Goal: Information Seeking & Learning: Learn about a topic

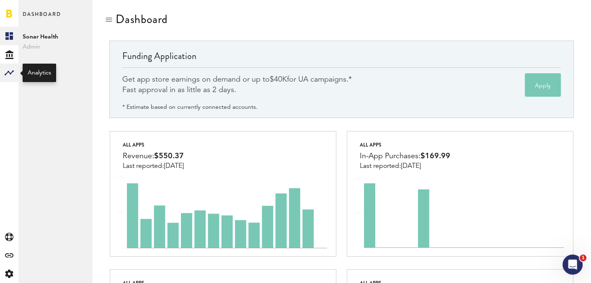
click at [10, 71] on rect at bounding box center [9, 73] width 10 height 10
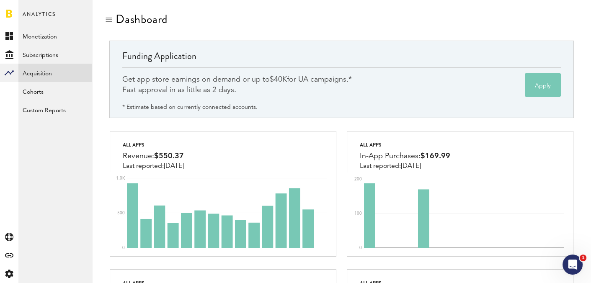
click at [56, 71] on link "Acquisition" at bounding box center [55, 73] width 74 height 18
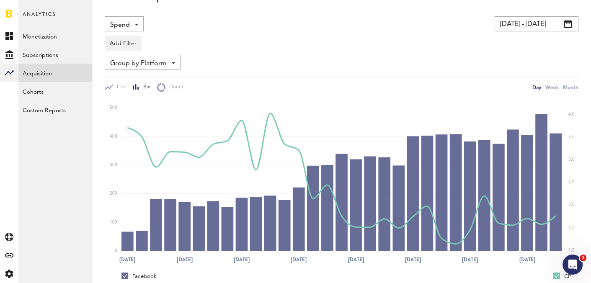
scroll to position [21, 0]
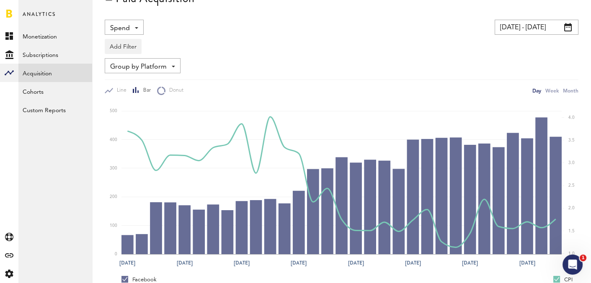
click at [566, 20] on input "07/14/25 - 08/13/25" at bounding box center [537, 27] width 84 height 15
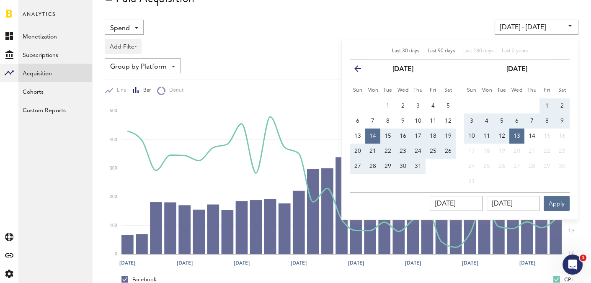
click at [451, 53] on span "Last 90 days" at bounding box center [441, 51] width 27 height 5
type input "05/15/25 - 08/13/25"
type input "05/15/2025"
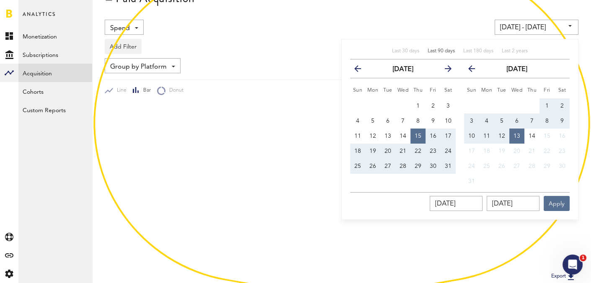
click at [384, 26] on div "05/15/25 - 08/13/25 Last 30 days Last 90 days Last 180 days Last 2 years previo…" at bounding box center [448, 27] width 259 height 15
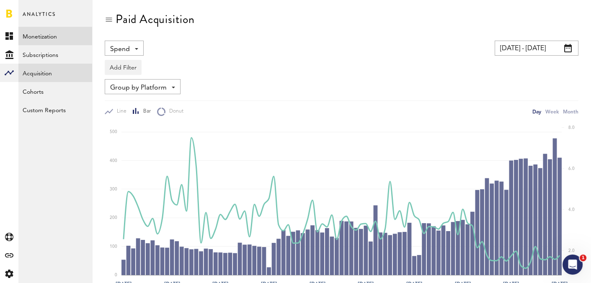
click at [56, 34] on link "Monetization" at bounding box center [55, 36] width 74 height 18
